Goal: Information Seeking & Learning: Find specific fact

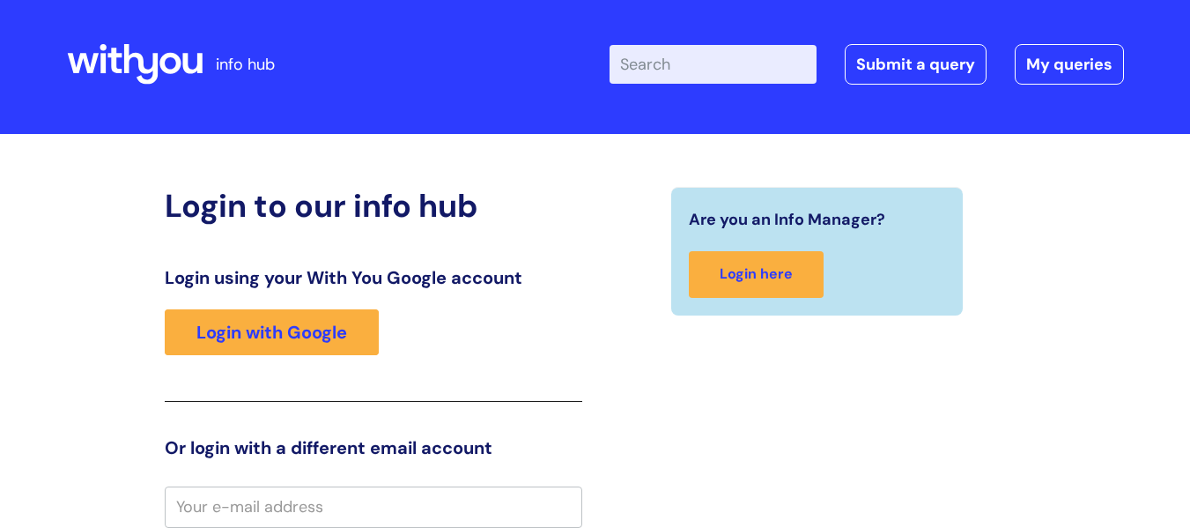
scroll to position [5, 0]
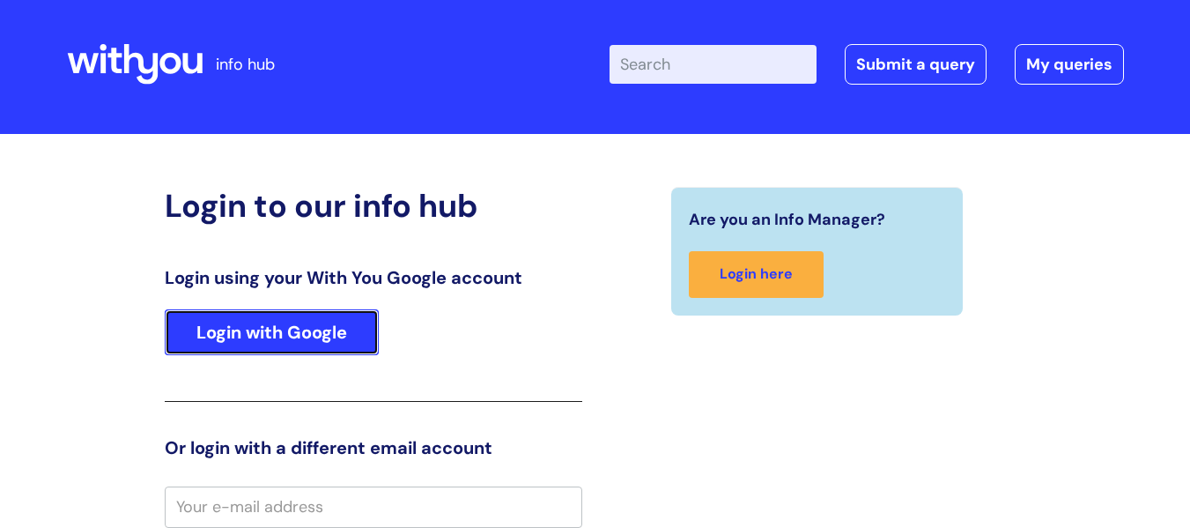
click at [321, 349] on link "Login with Google" at bounding box center [272, 332] width 214 height 46
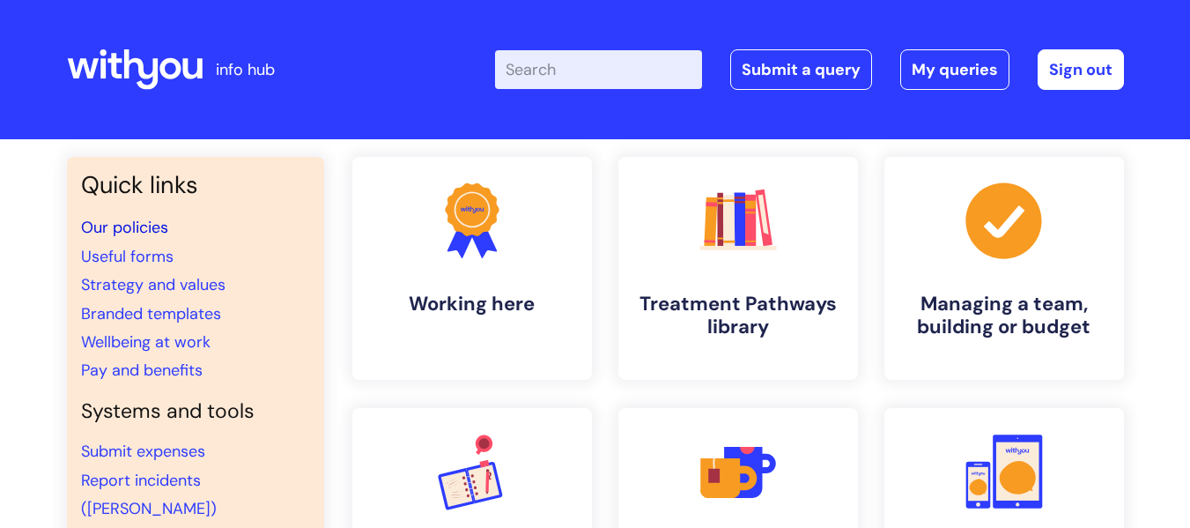
click at [160, 233] on link "Our policies" at bounding box center [124, 227] width 87 height 21
click at [542, 63] on input "Enter your search term here..." at bounding box center [598, 69] width 207 height 39
type input "bereavement"
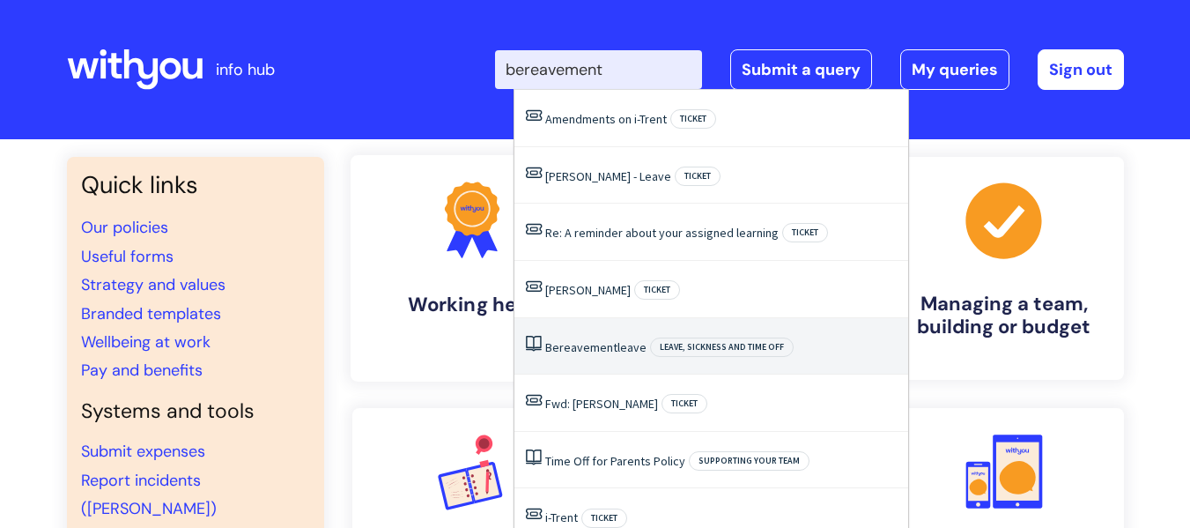
click at [549, 343] on span "Bereavement" at bounding box center [581, 347] width 72 height 16
